Goal: Information Seeking & Learning: Compare options

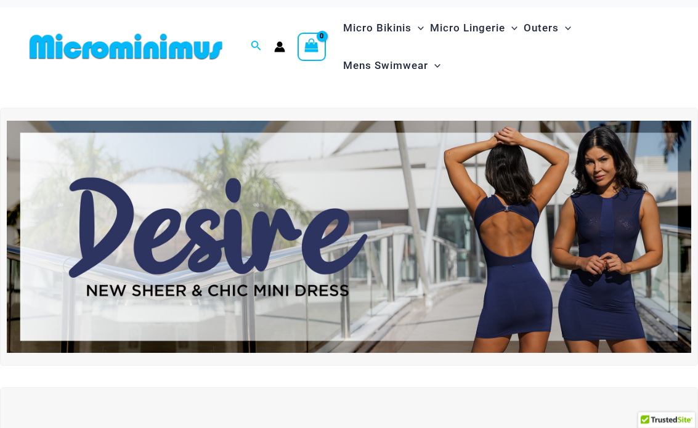
scroll to position [10, 0]
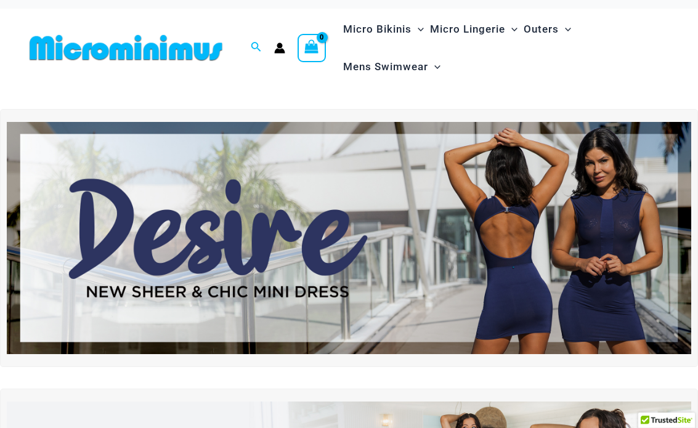
click at [401, 190] on img at bounding box center [349, 238] width 684 height 233
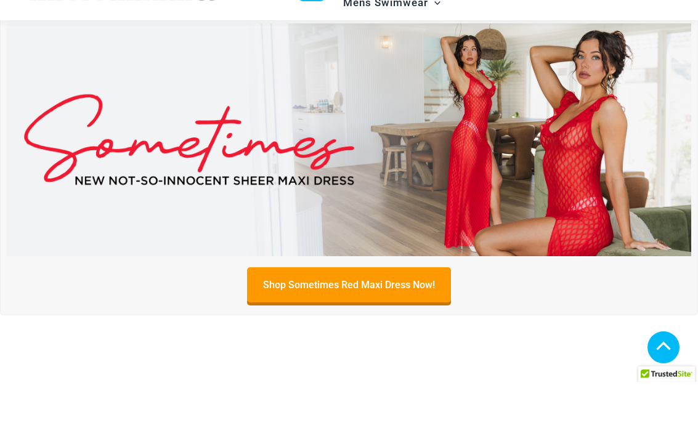
scroll to position [343, 0]
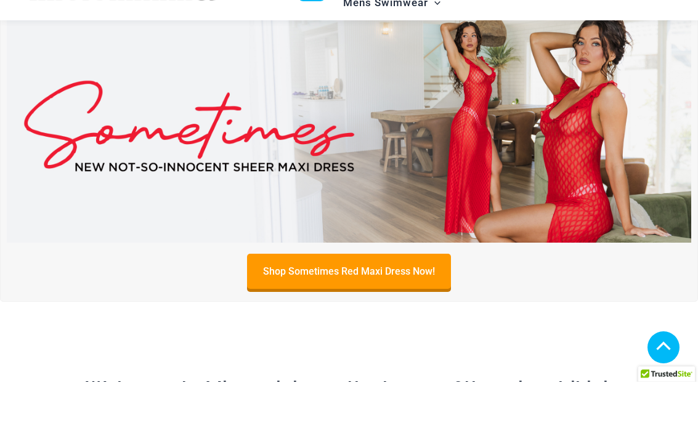
click at [315, 119] on img at bounding box center [349, 172] width 684 height 233
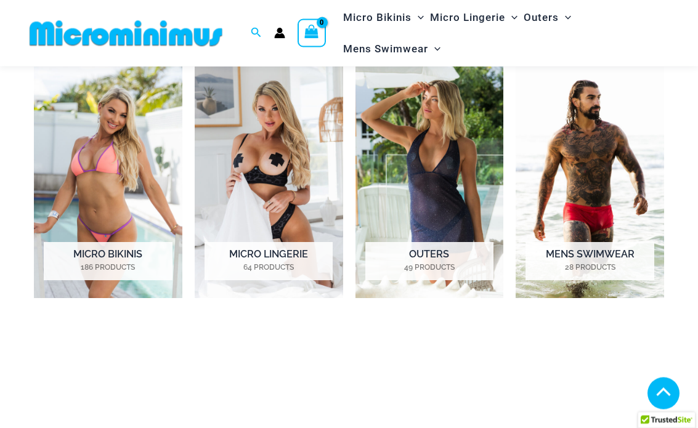
scroll to position [822, 0]
click at [131, 113] on img "Visit product category Micro Bikinis" at bounding box center [108, 182] width 148 height 231
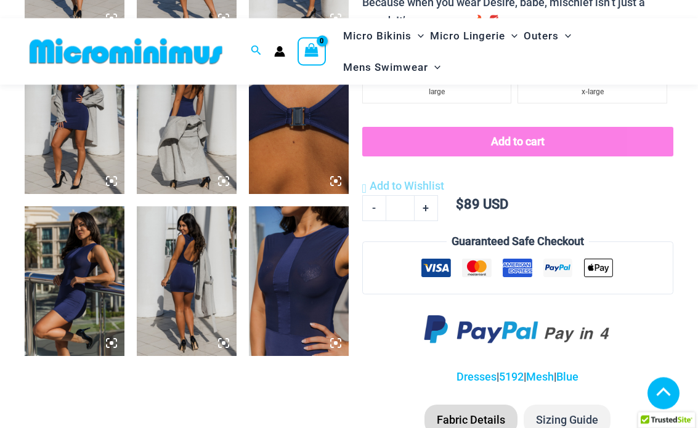
scroll to position [721, 0]
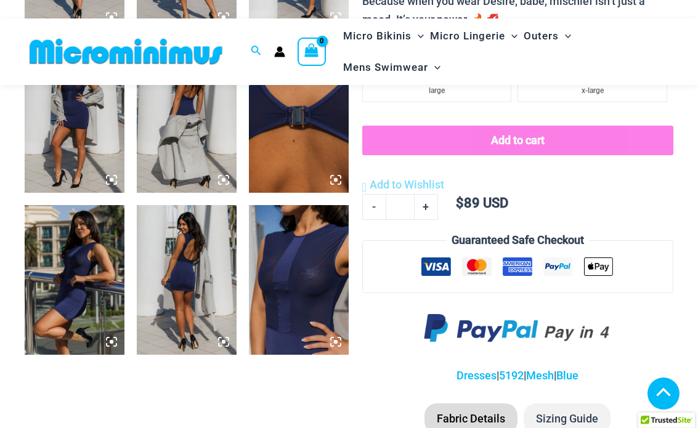
click at [300, 258] on img at bounding box center [299, 280] width 100 height 150
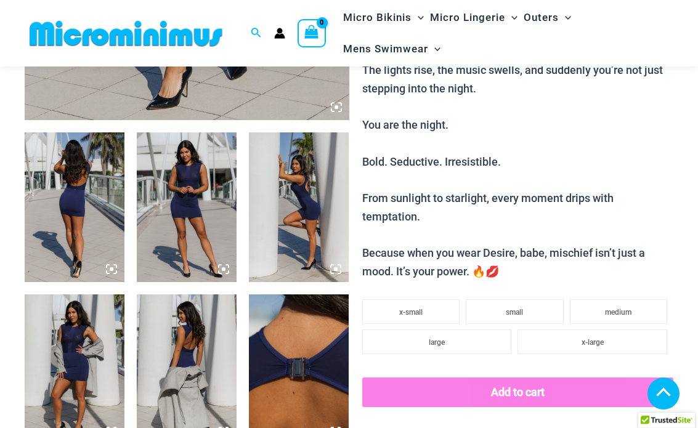
scroll to position [467, 0]
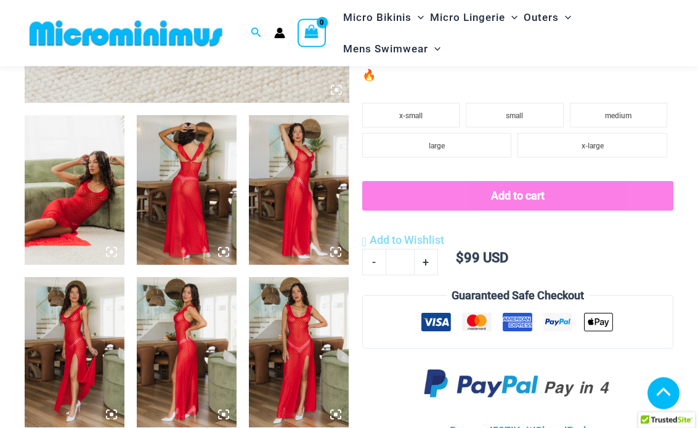
scroll to position [485, 0]
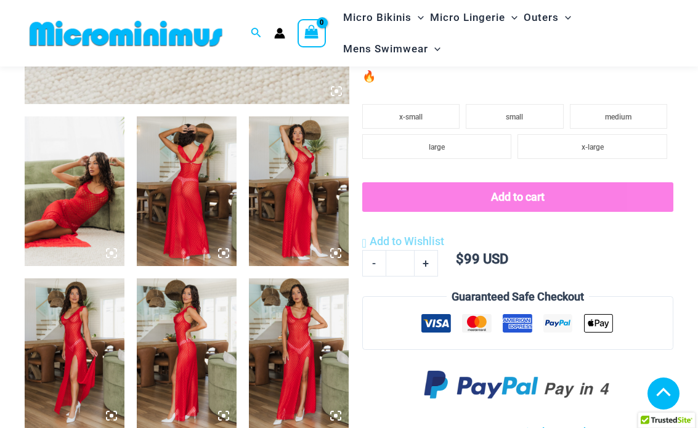
click at [204, 158] on img at bounding box center [187, 191] width 100 height 150
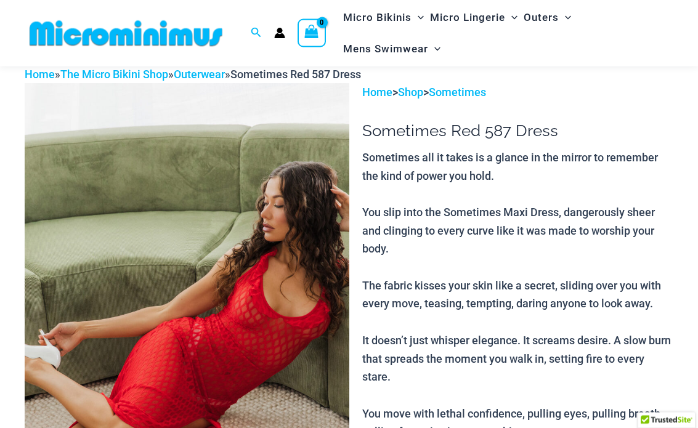
scroll to position [0, 0]
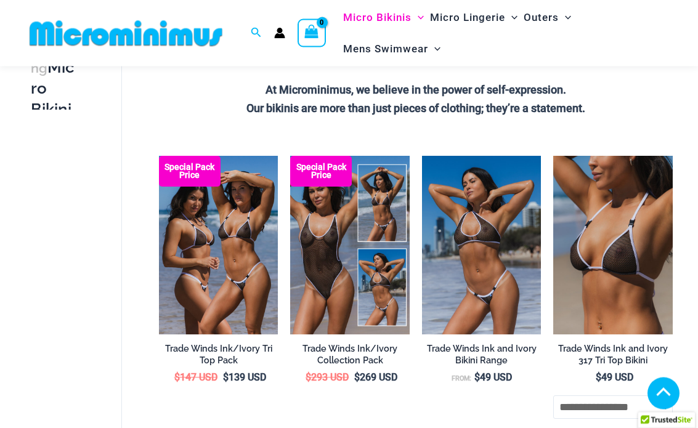
scroll to position [371, 0]
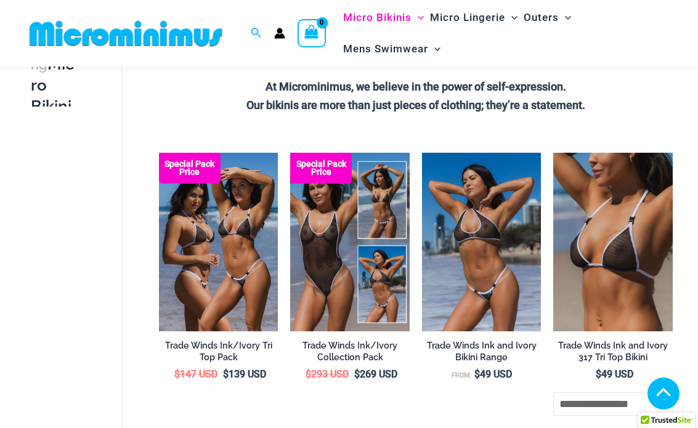
click at [290, 153] on img at bounding box center [290, 153] width 0 height 0
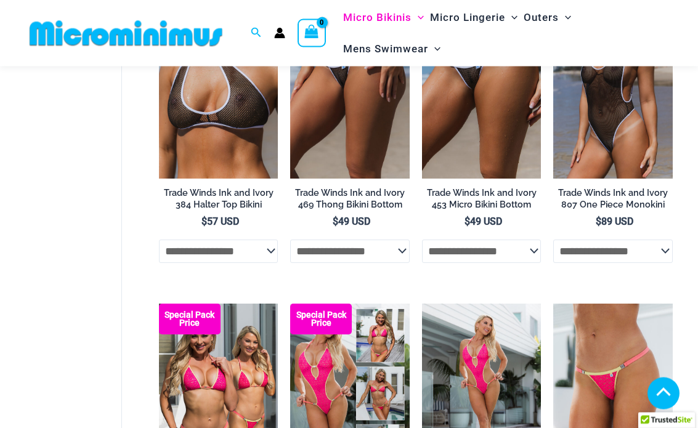
scroll to position [820, 0]
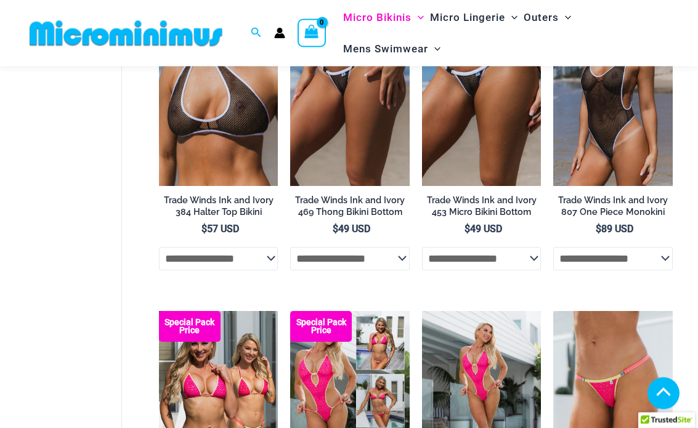
click at [553, 8] on img at bounding box center [553, 8] width 0 height 0
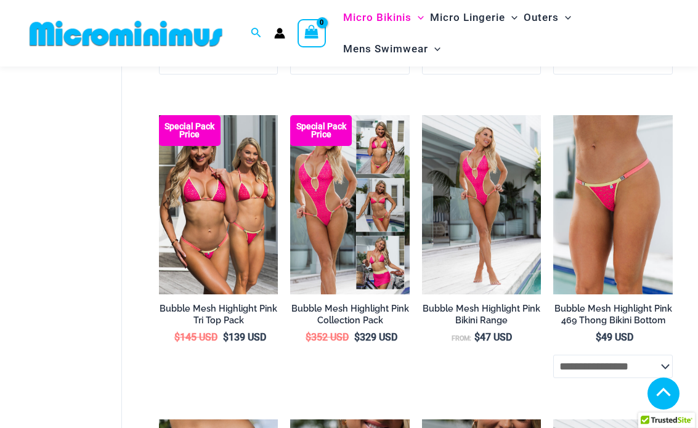
scroll to position [1017, 0]
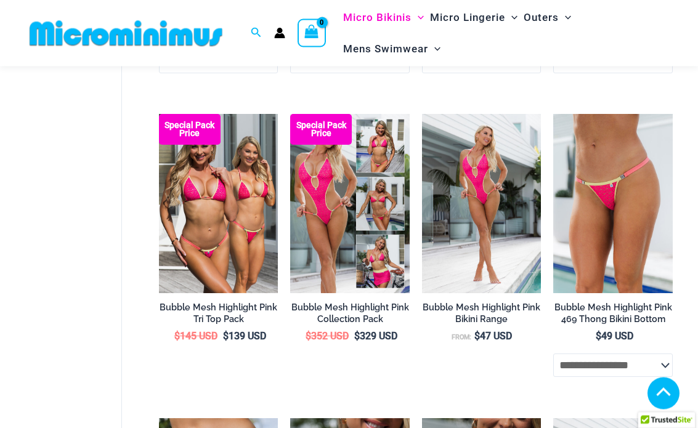
click at [422, 115] on img at bounding box center [422, 115] width 0 height 0
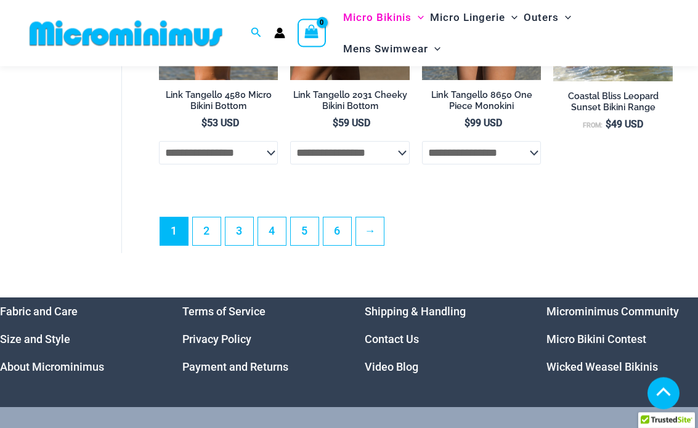
scroll to position [2720, 0]
click at [202, 233] on link "2" at bounding box center [207, 231] width 28 height 28
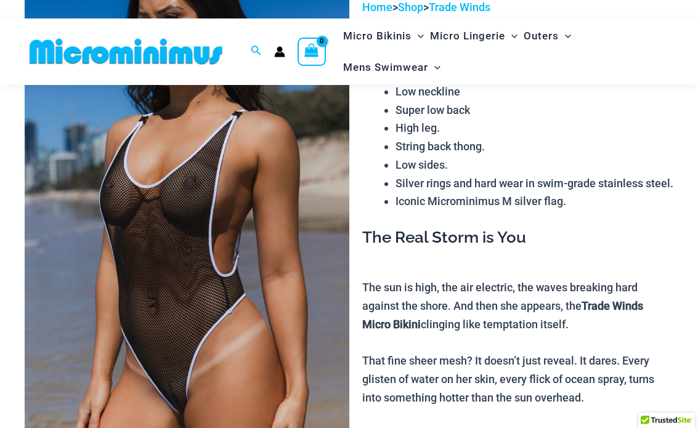
scroll to position [109, 0]
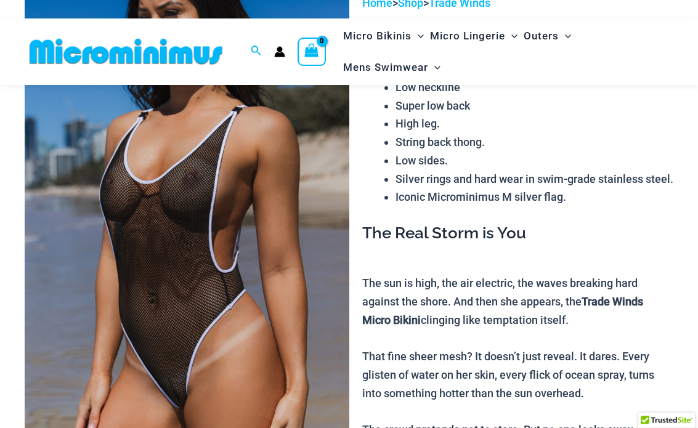
click at [261, 196] on img at bounding box center [187, 237] width 324 height 486
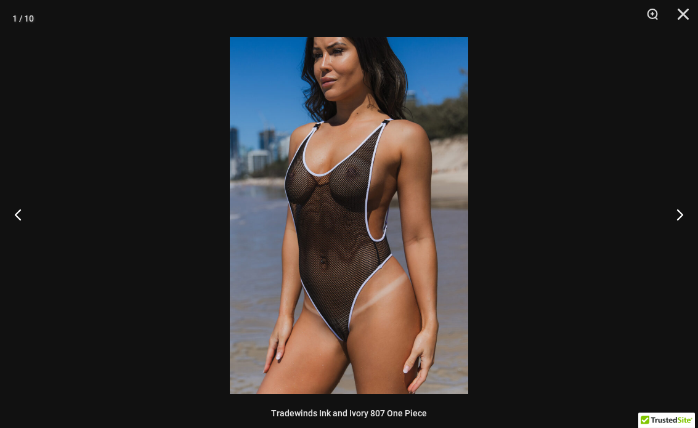
click at [388, 134] on img at bounding box center [349, 215] width 238 height 357
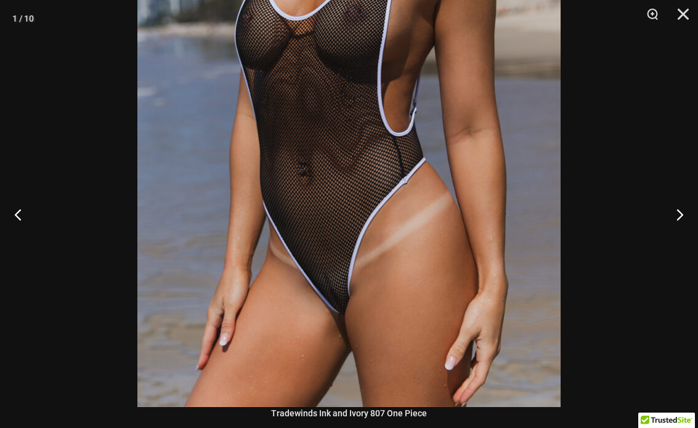
click at [386, 115] on img at bounding box center [348, 90] width 423 height 634
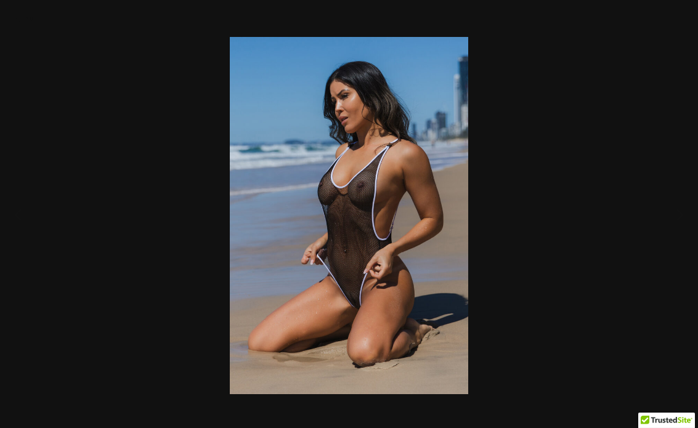
click at [384, 150] on img at bounding box center [349, 215] width 238 height 357
click at [404, 160] on img at bounding box center [349, 215] width 238 height 357
click at [403, 159] on img at bounding box center [349, 215] width 238 height 357
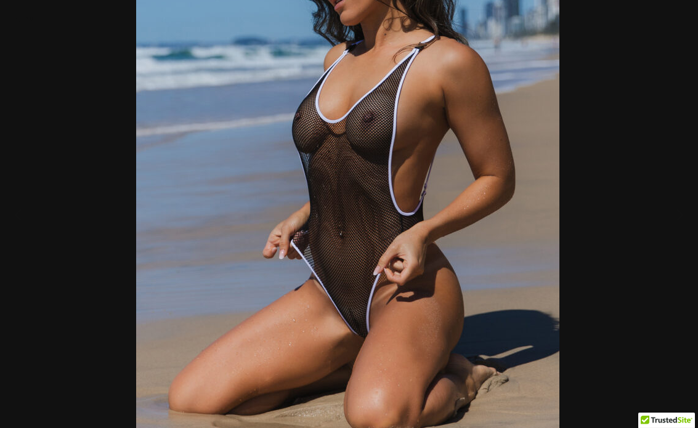
click at [412, 125] on img at bounding box center [347, 172] width 423 height 634
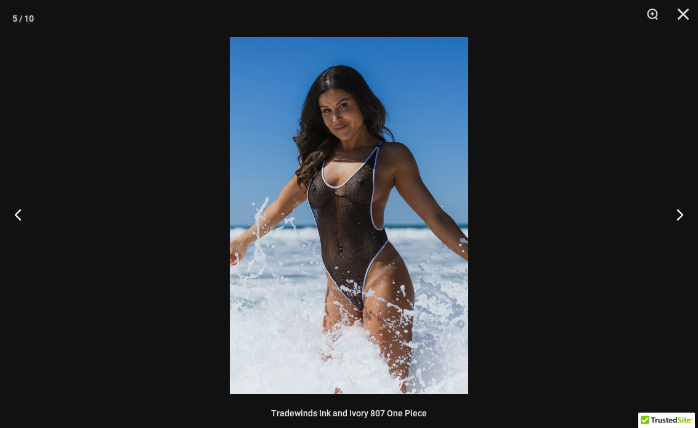
click at [392, 165] on img at bounding box center [349, 215] width 238 height 357
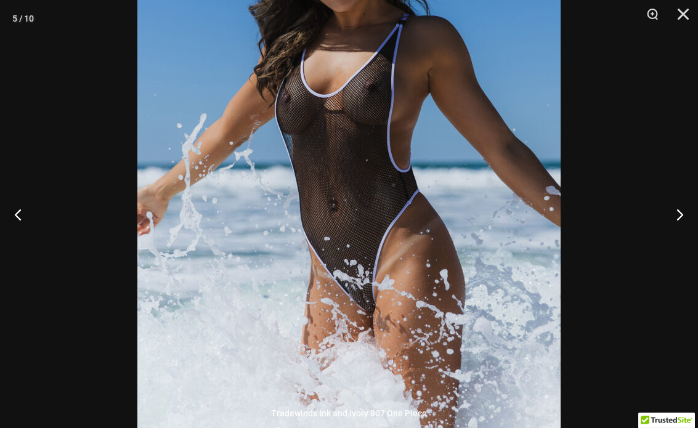
click at [409, 138] on img at bounding box center [348, 146] width 423 height 634
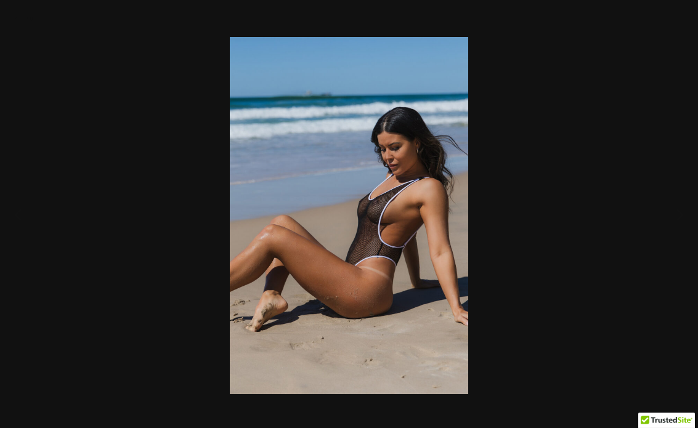
click at [430, 126] on img at bounding box center [349, 215] width 238 height 357
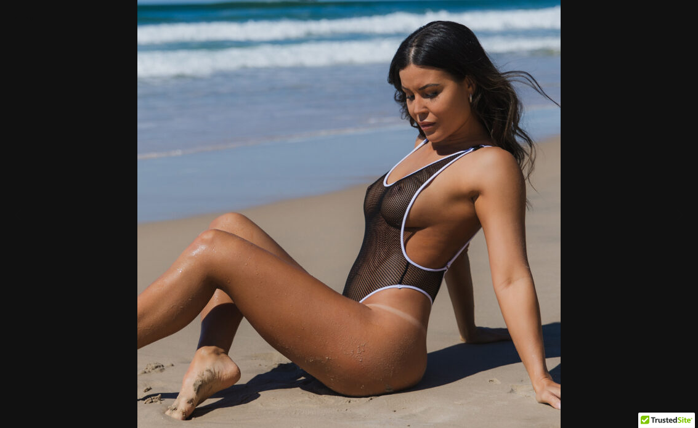
click at [457, 113] on img at bounding box center [348, 214] width 423 height 634
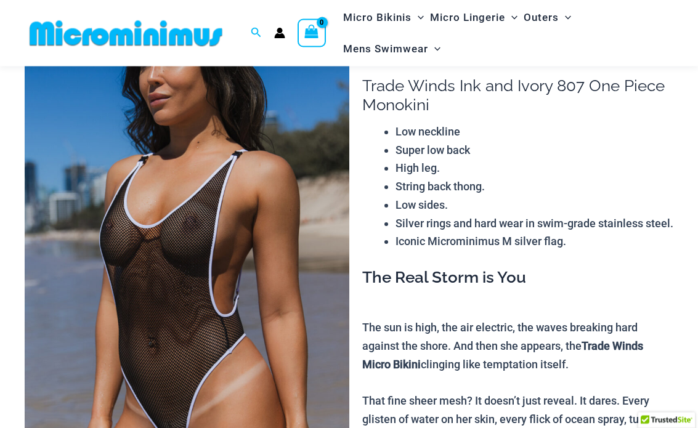
scroll to position [0, 0]
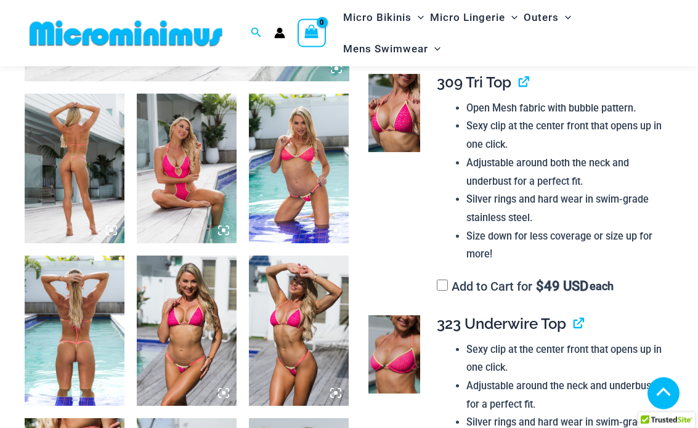
scroll to position [493, 0]
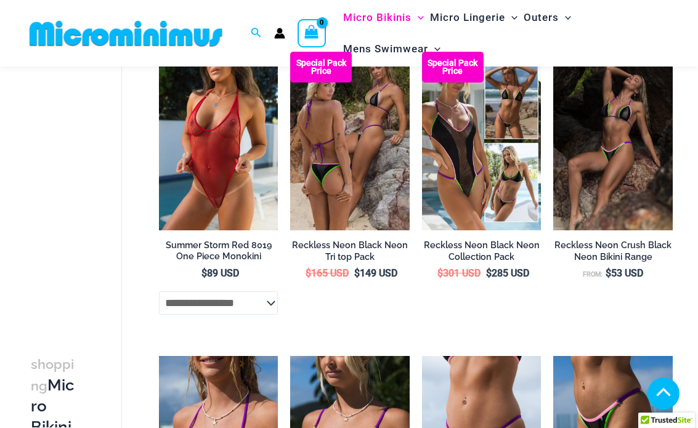
scroll to position [1048, 0]
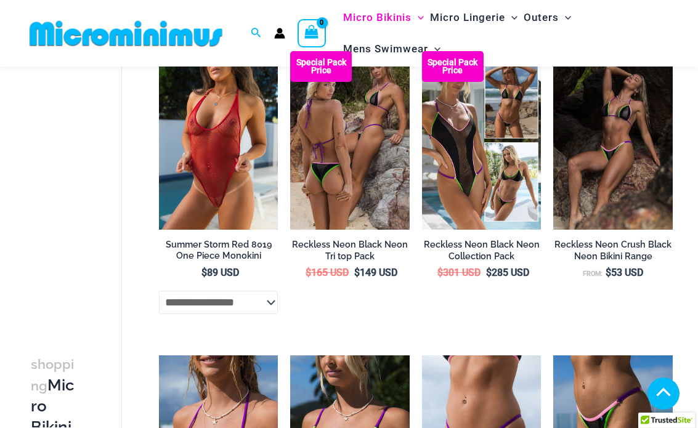
click at [159, 51] on img at bounding box center [159, 51] width 0 height 0
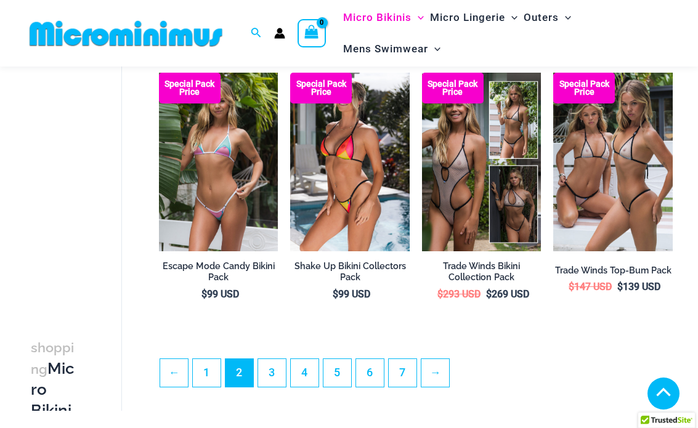
scroll to position [2397, 0]
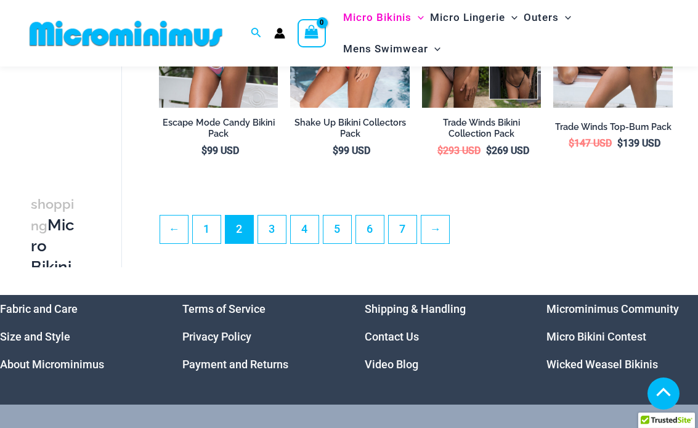
click at [268, 237] on link "3" at bounding box center [272, 229] width 28 height 28
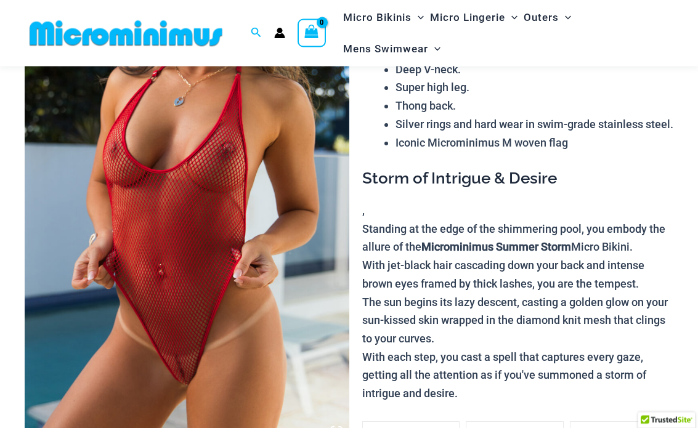
scroll to position [139, 0]
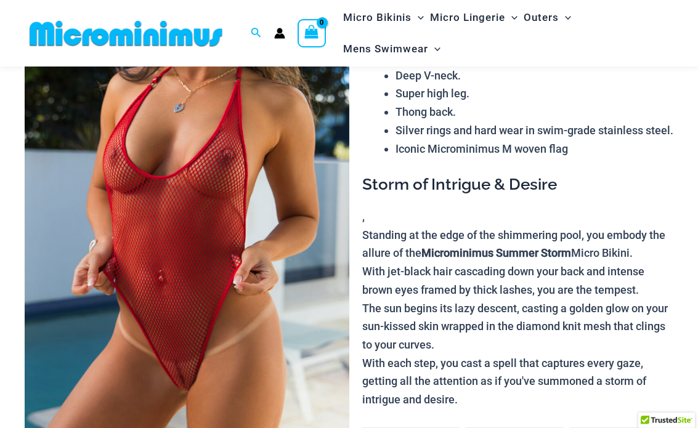
click at [190, 132] on img at bounding box center [187, 207] width 324 height 486
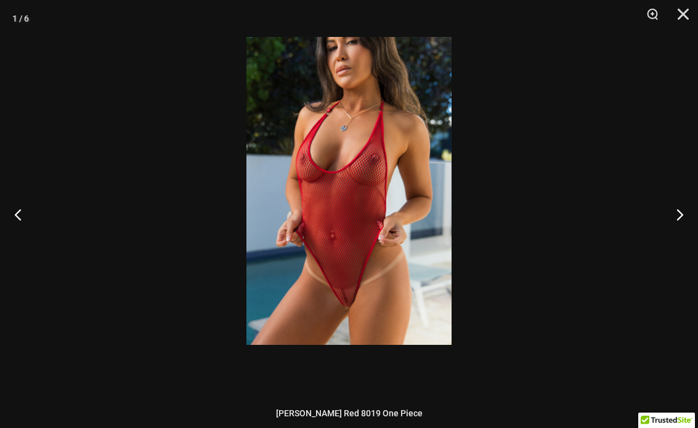
click at [344, 136] on img at bounding box center [348, 191] width 205 height 308
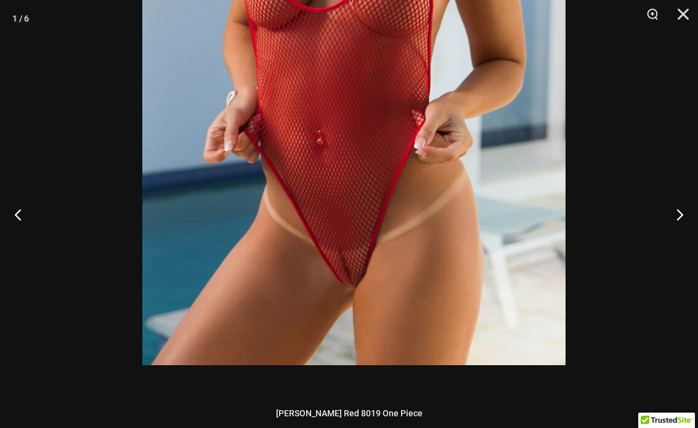
click at [304, 91] on img at bounding box center [353, 48] width 423 height 634
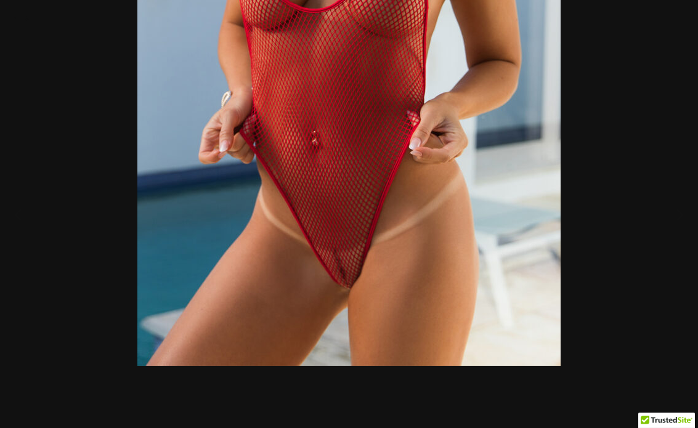
click at [398, 119] on img at bounding box center [348, 49] width 423 height 634
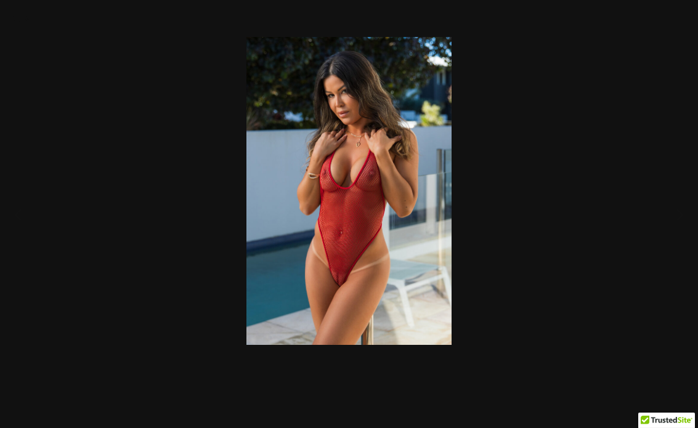
click at [365, 113] on img at bounding box center [348, 191] width 205 height 308
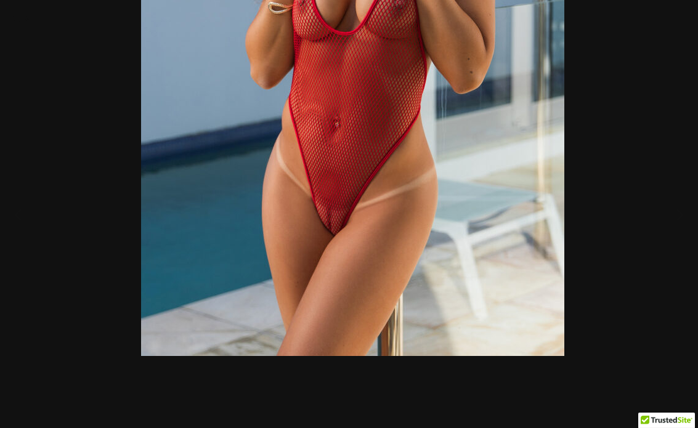
click at [352, 108] on img at bounding box center [352, 39] width 423 height 634
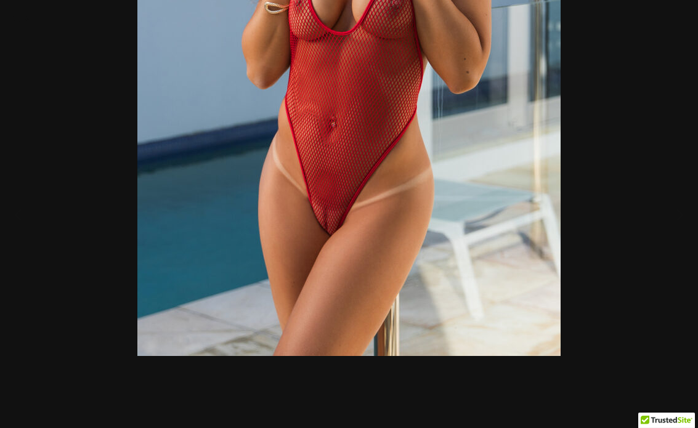
click at [379, 71] on img at bounding box center [348, 39] width 423 height 634
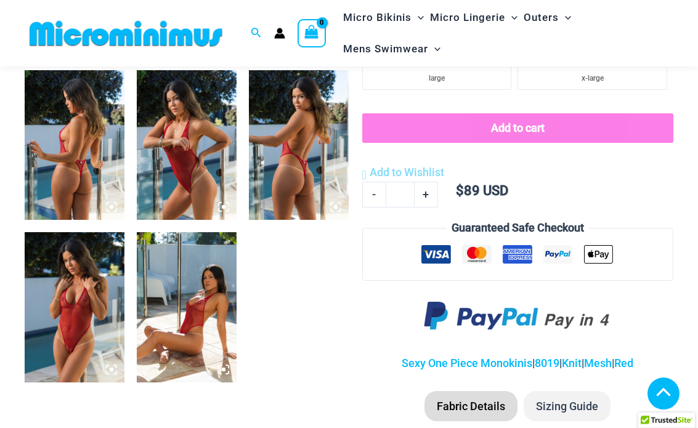
scroll to position [525, 0]
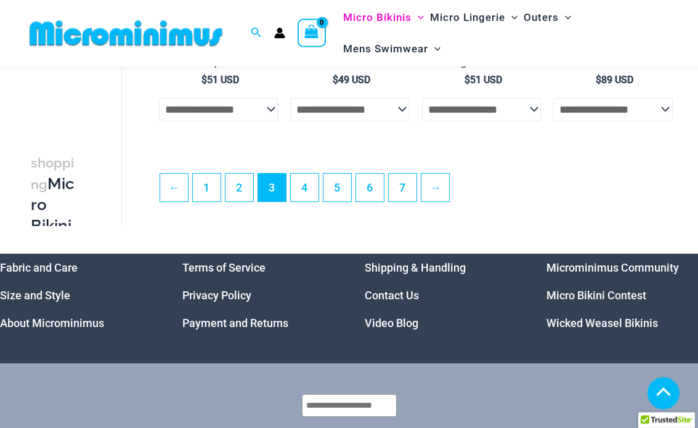
scroll to position [2461, 0]
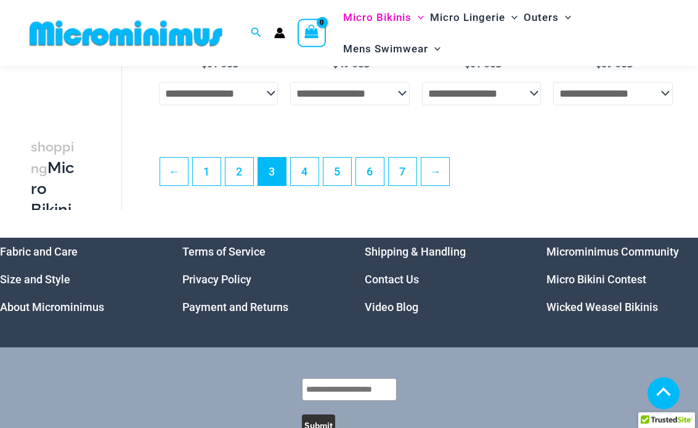
click at [303, 186] on link "4" at bounding box center [305, 172] width 28 height 28
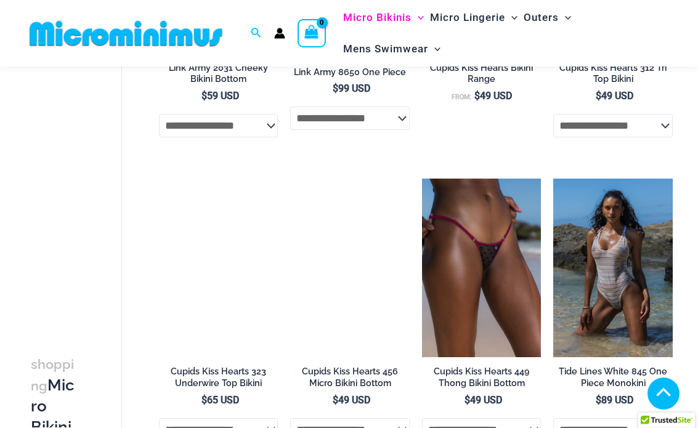
scroll to position [1524, 0]
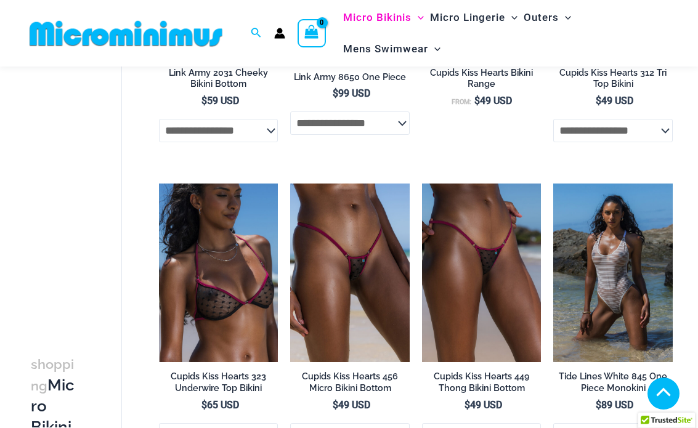
click at [290, 183] on img at bounding box center [290, 183] width 0 height 0
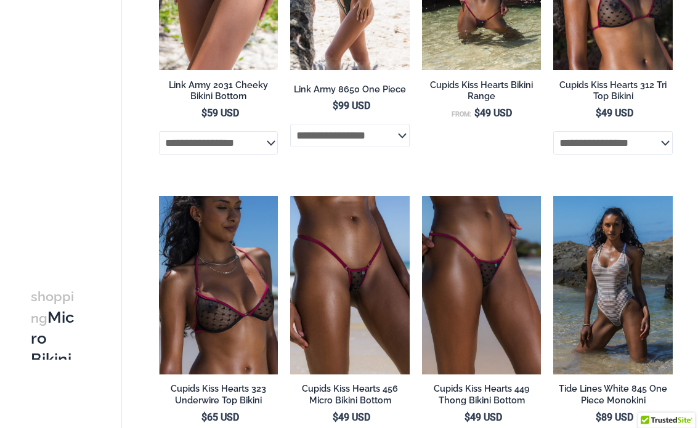
scroll to position [1527, 0]
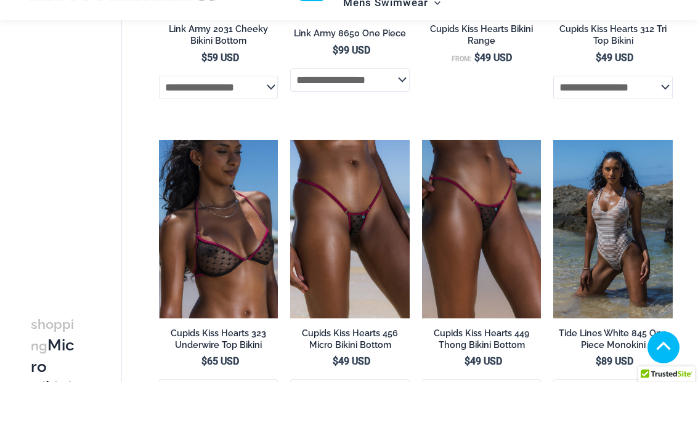
click at [290, 186] on img at bounding box center [290, 186] width 0 height 0
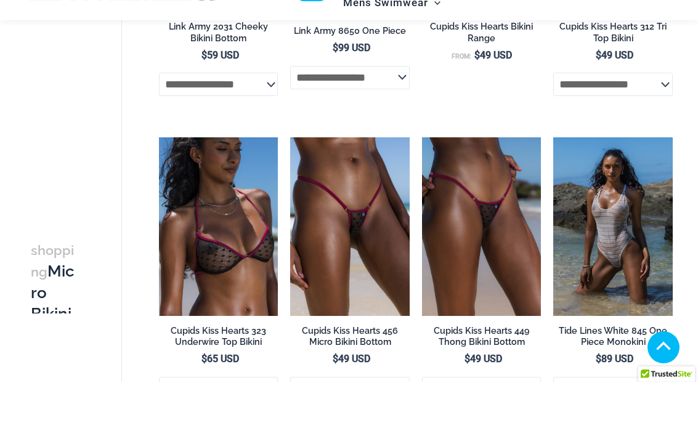
click at [159, 183] on img at bounding box center [159, 183] width 0 height 0
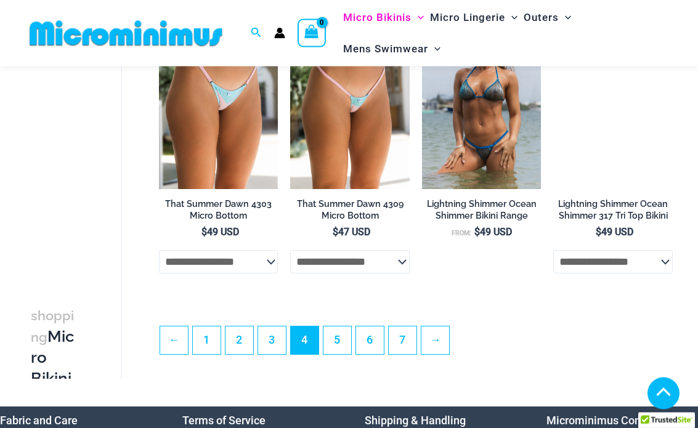
scroll to position [2305, 0]
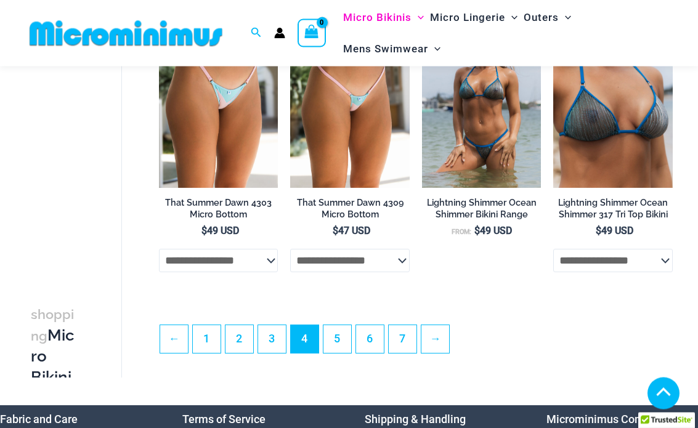
click at [348, 326] on link "5" at bounding box center [337, 340] width 28 height 28
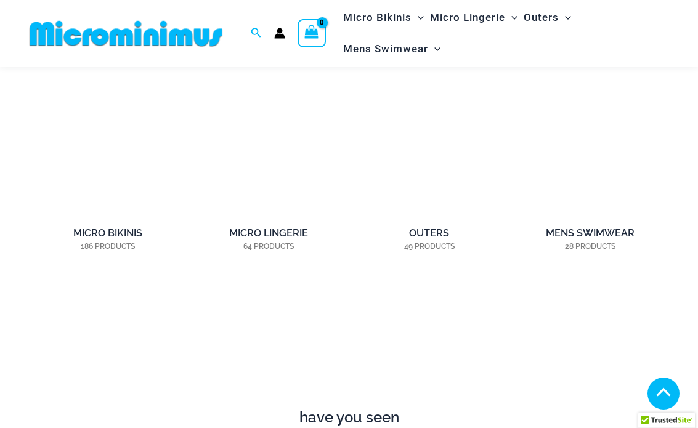
scroll to position [837, 0]
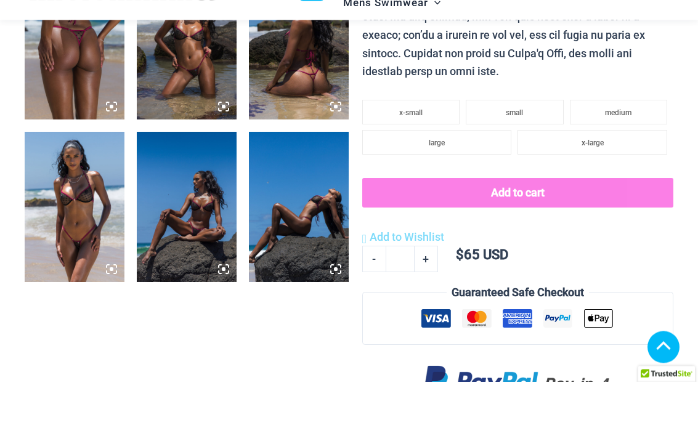
scroll to position [585, 0]
click at [77, 60] on img at bounding box center [75, 91] width 100 height 150
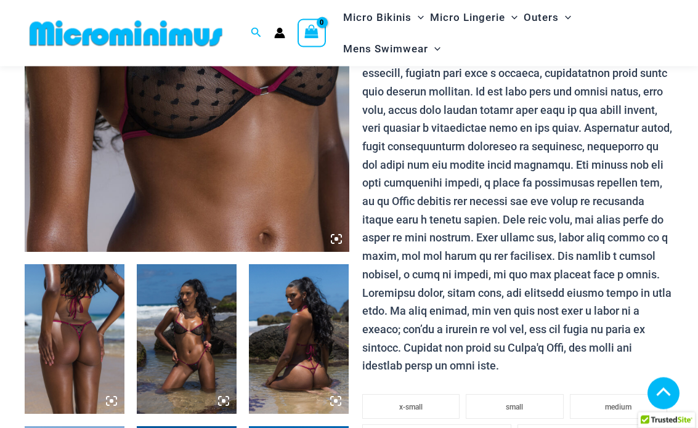
scroll to position [330, 0]
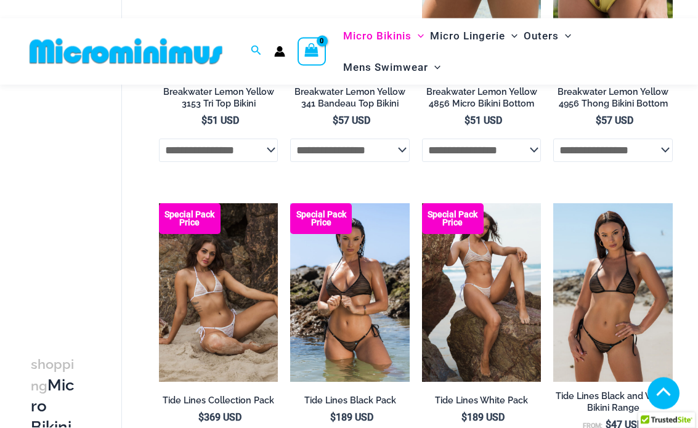
scroll to position [2112, 0]
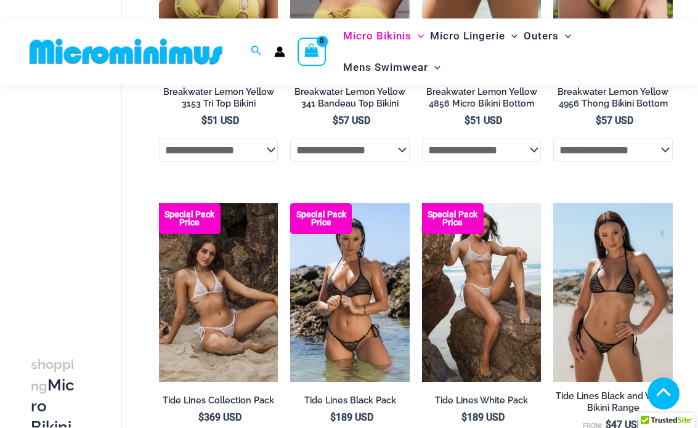
click at [159, 203] on img at bounding box center [159, 203] width 0 height 0
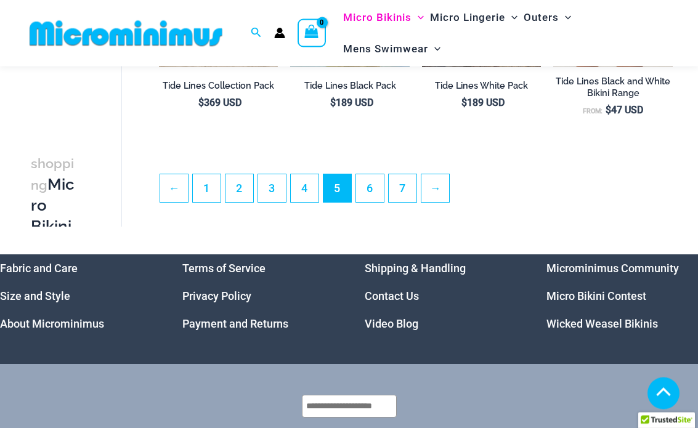
scroll to position [2427, 0]
click at [371, 196] on link "6" at bounding box center [370, 188] width 28 height 28
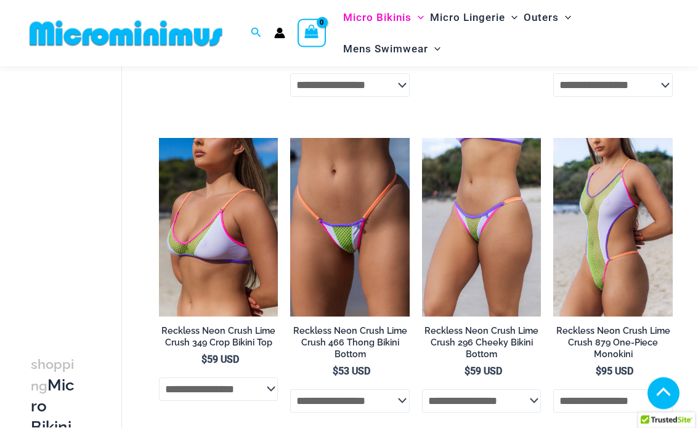
scroll to position [1000, 0]
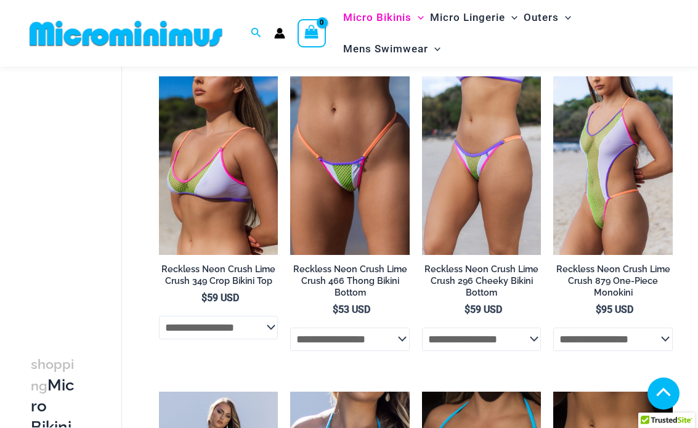
click at [553, 76] on img at bounding box center [553, 76] width 0 height 0
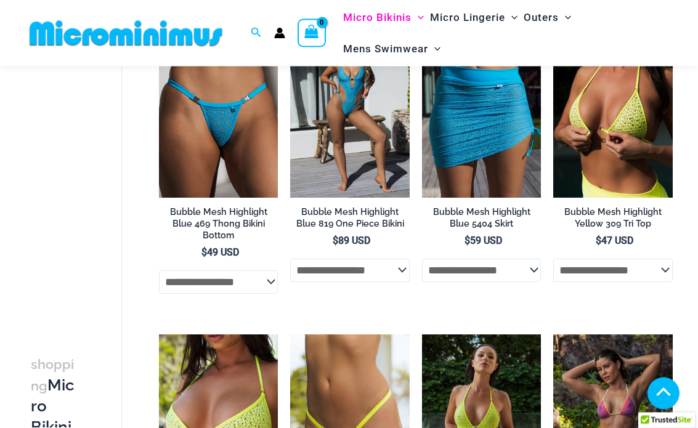
scroll to position [1689, 0]
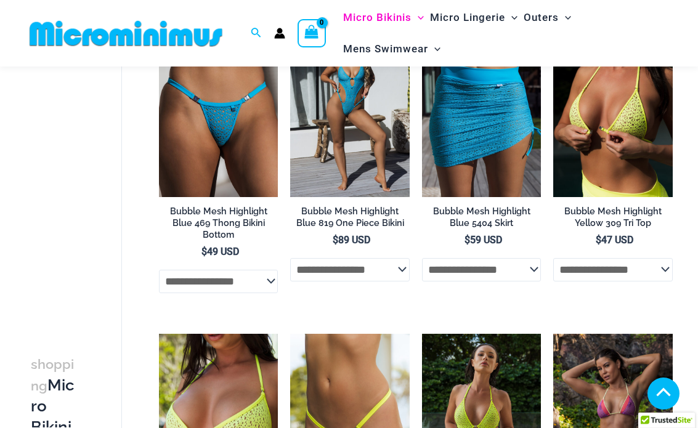
click at [290, 18] on img at bounding box center [290, 18] width 0 height 0
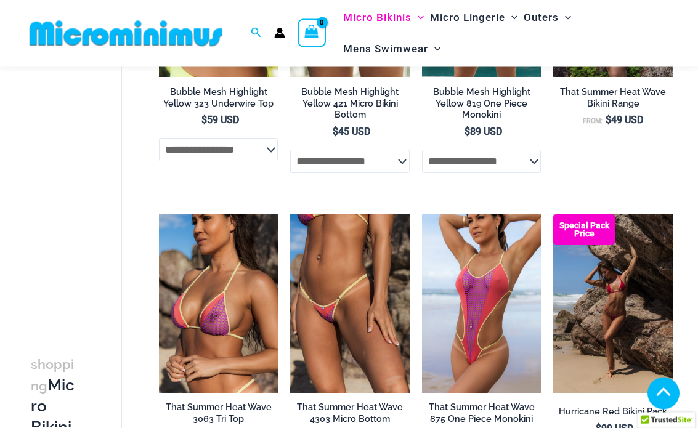
scroll to position [2124, 0]
click at [422, 214] on img at bounding box center [422, 214] width 0 height 0
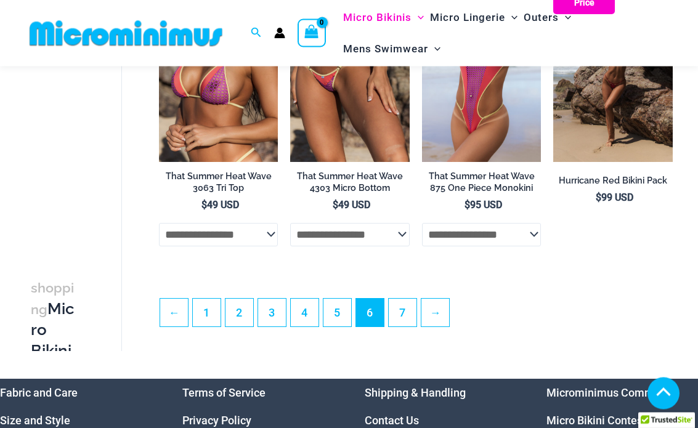
scroll to position [2355, 0]
click at [404, 299] on link "7" at bounding box center [402, 313] width 28 height 28
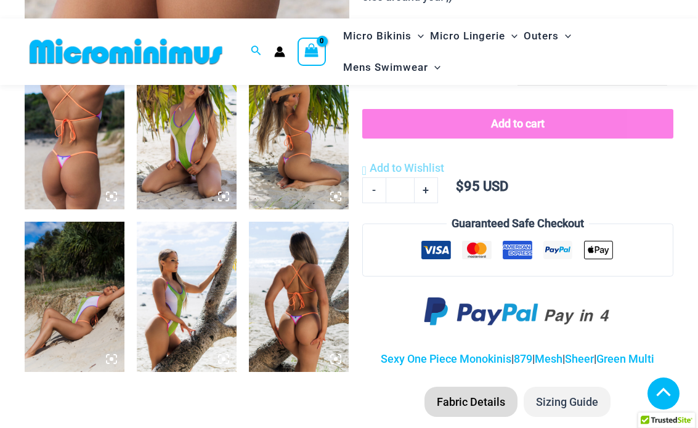
scroll to position [553, 0]
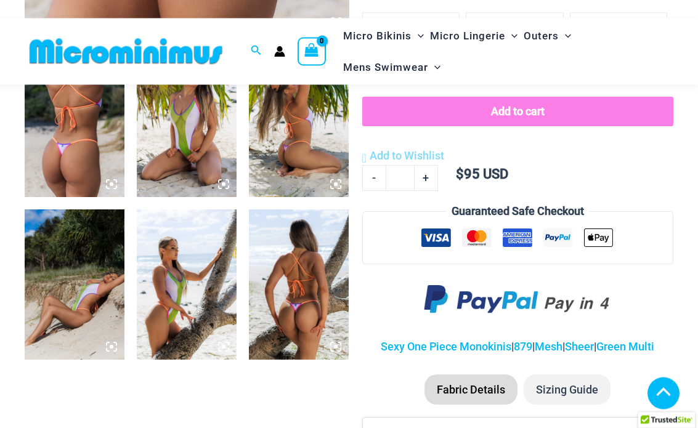
click at [197, 127] on img at bounding box center [187, 123] width 100 height 150
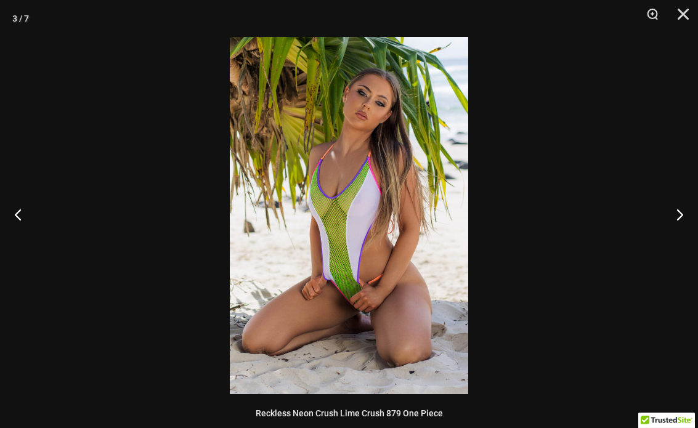
click at [363, 235] on img at bounding box center [349, 215] width 238 height 357
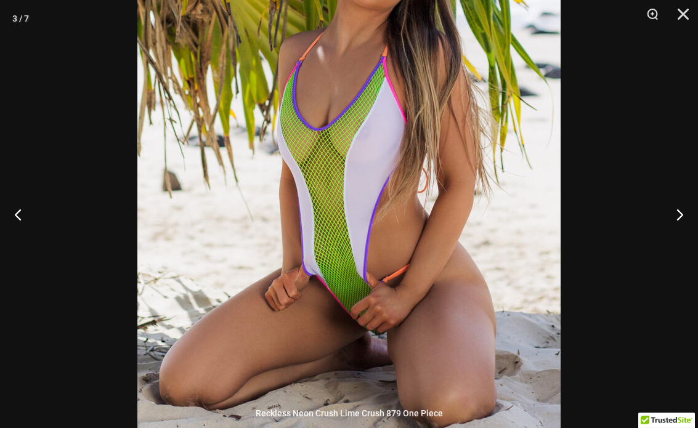
click at [351, 151] on img at bounding box center [348, 161] width 423 height 634
click at [349, 125] on img at bounding box center [348, 161] width 423 height 634
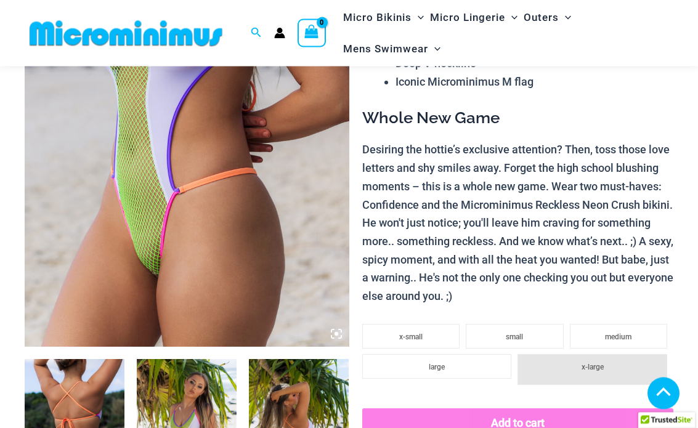
scroll to position [223, 0]
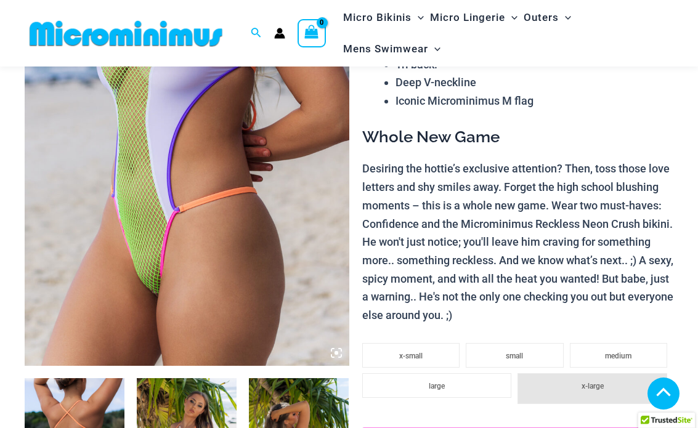
click at [195, 133] on img at bounding box center [187, 122] width 324 height 486
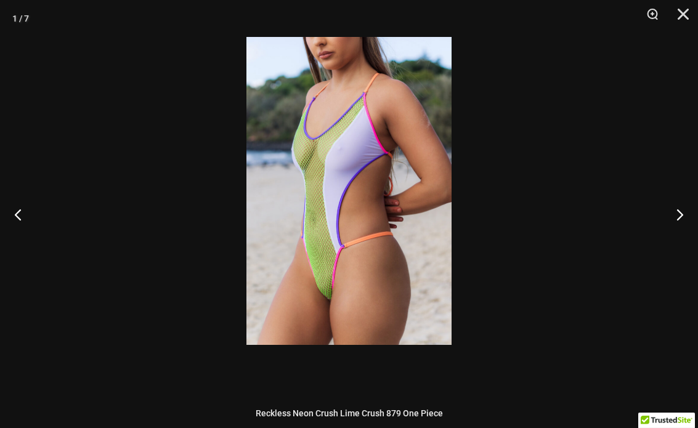
click at [337, 240] on img at bounding box center [348, 191] width 205 height 308
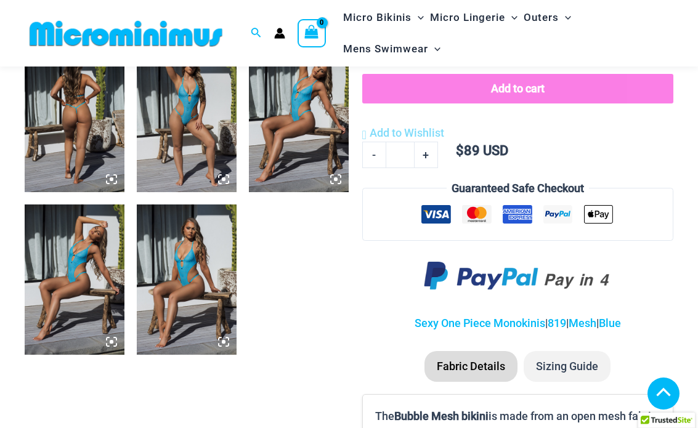
scroll to position [573, 0]
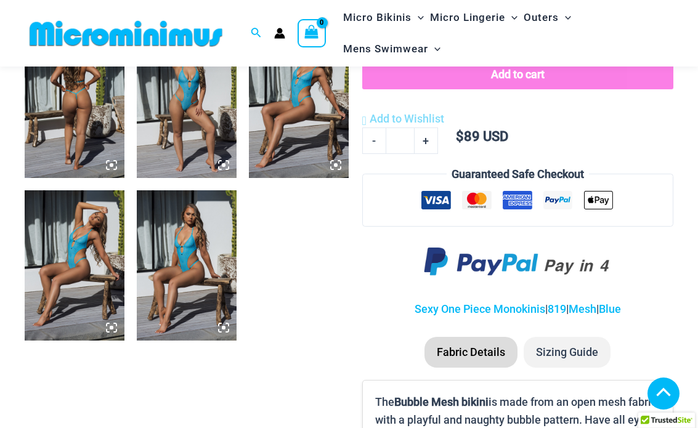
click at [87, 94] on img at bounding box center [75, 103] width 100 height 150
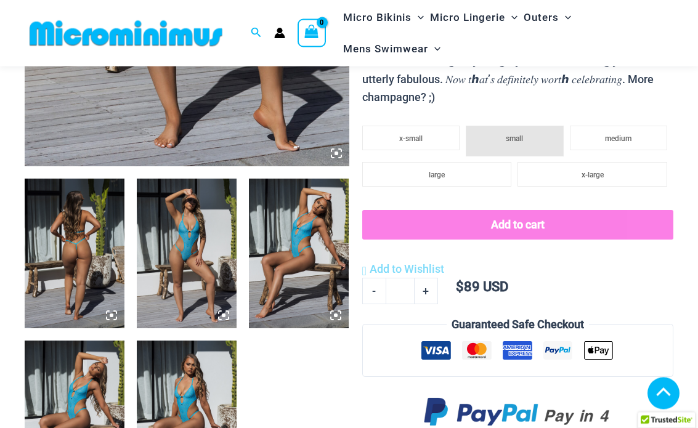
scroll to position [398, 0]
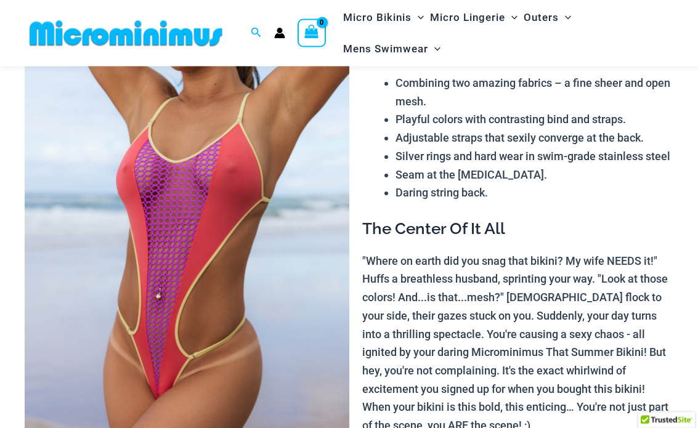
scroll to position [113, 0]
click at [233, 149] on img at bounding box center [187, 233] width 324 height 486
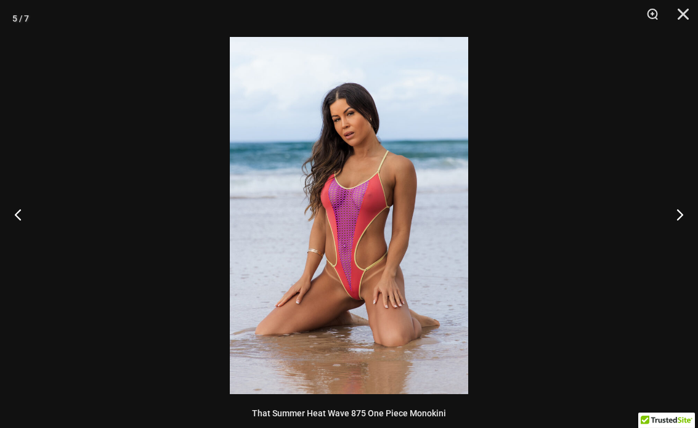
click at [382, 182] on img at bounding box center [349, 215] width 238 height 357
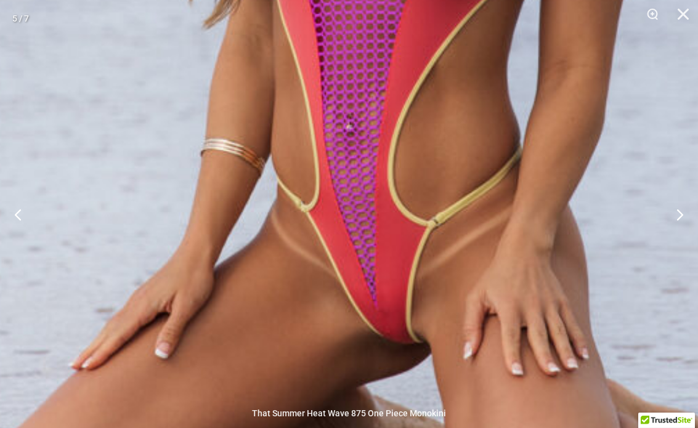
click at [382, 243] on img at bounding box center [366, 5] width 952 height 1428
click at [326, 110] on img at bounding box center [366, 5] width 952 height 1428
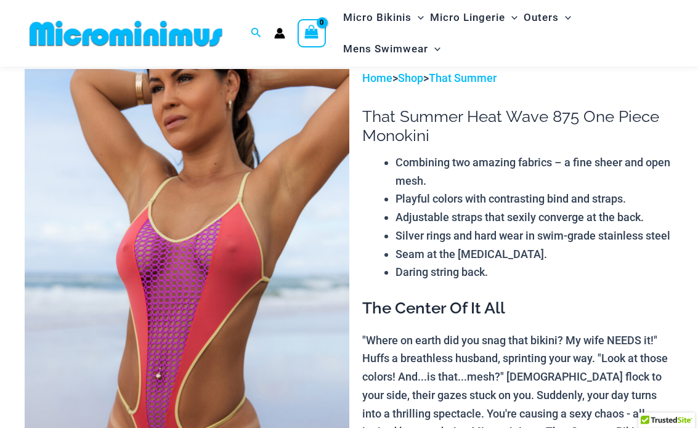
scroll to position [0, 0]
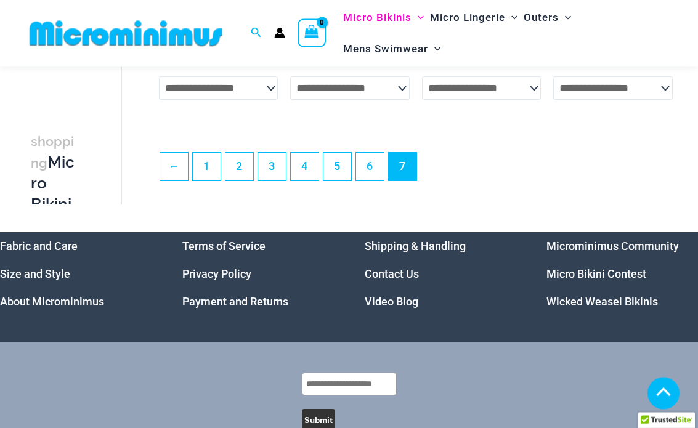
scroll to position [1489, 0]
